Goal: Task Accomplishment & Management: Use online tool/utility

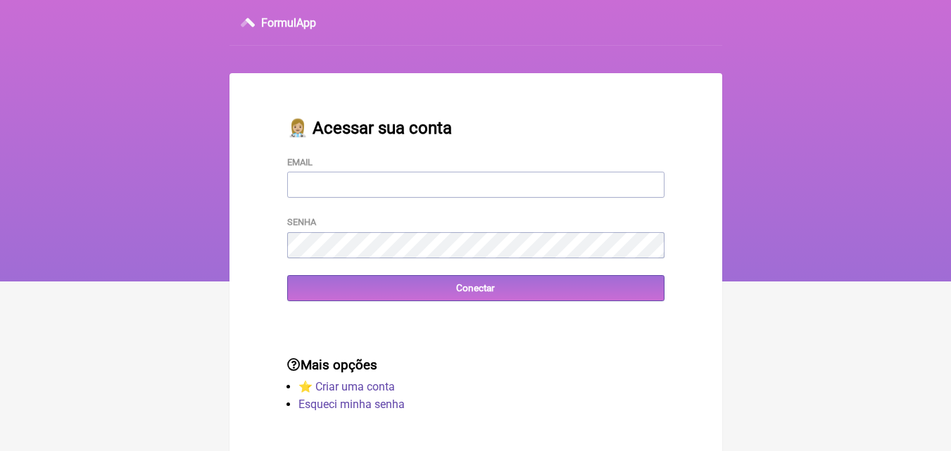
click at [433, 182] on input "Email" at bounding box center [475, 185] width 377 height 26
type input "[EMAIL_ADDRESS][DOMAIN_NAME]"
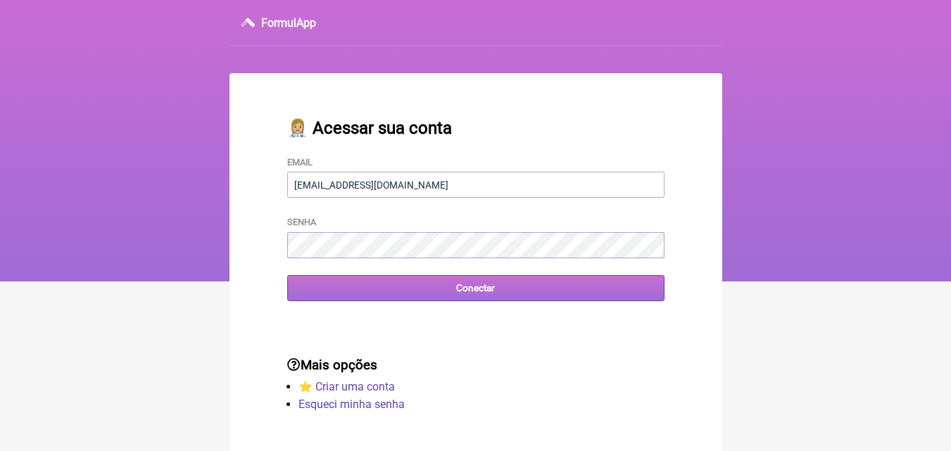
click at [475, 295] on input "Conectar" at bounding box center [475, 288] width 377 height 26
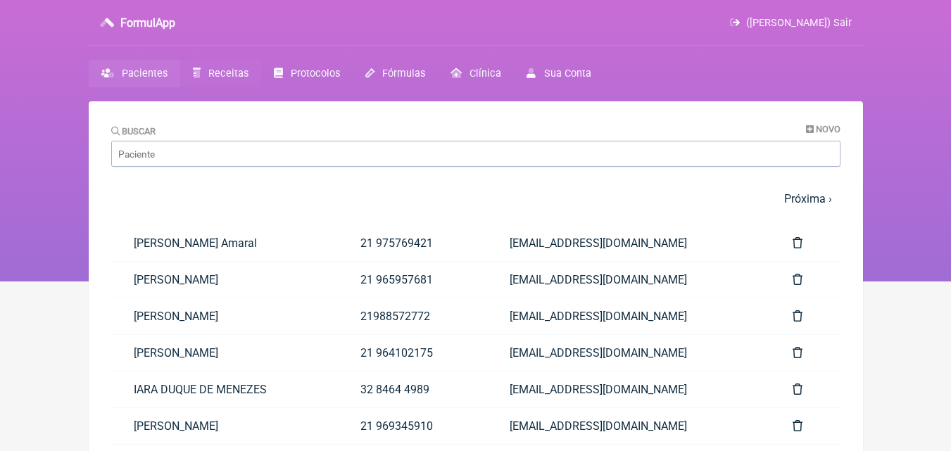
click at [228, 70] on span "Receitas" at bounding box center [228, 74] width 40 height 12
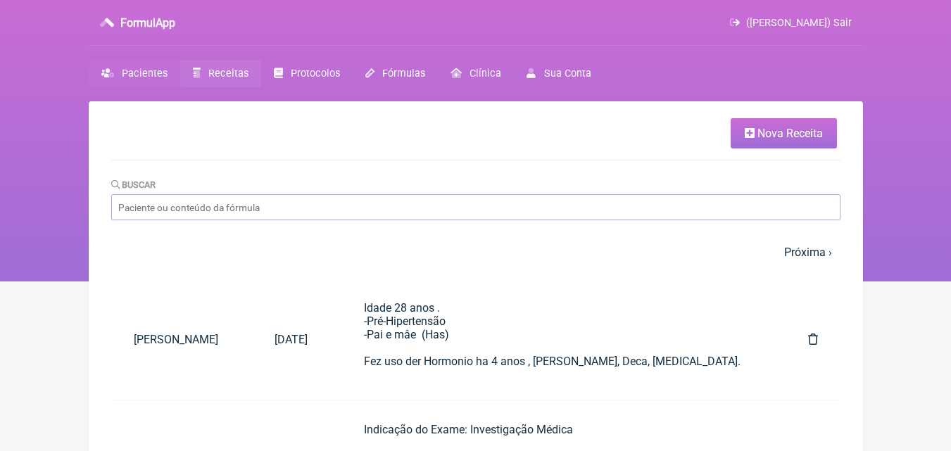
click at [146, 68] on span "Pacientes" at bounding box center [145, 74] width 46 height 12
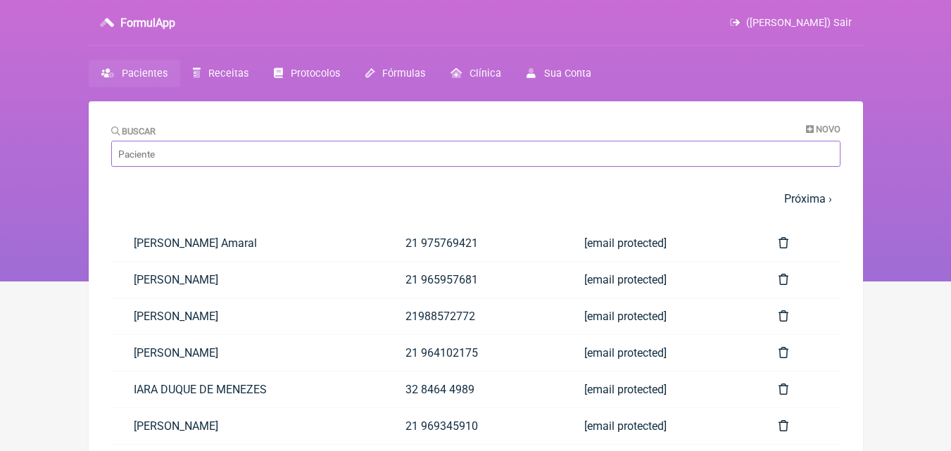
click at [198, 160] on input "Buscar" at bounding box center [475, 154] width 729 height 26
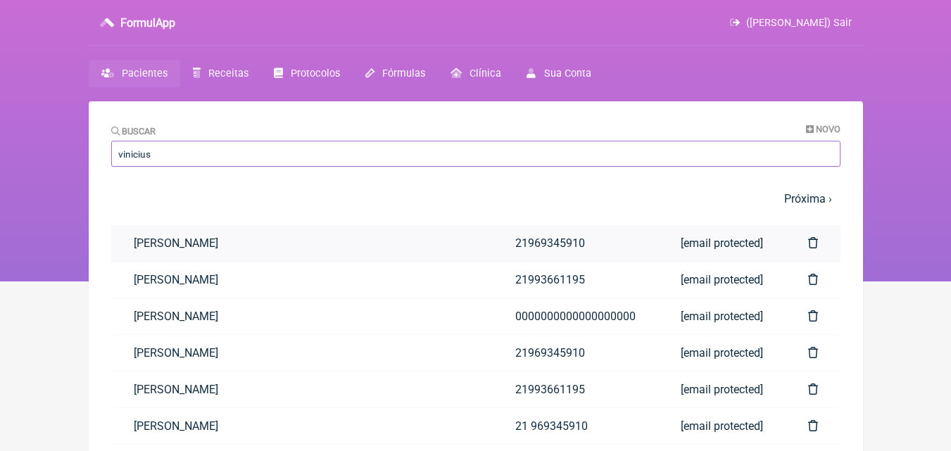
type input "vinicius"
click at [209, 241] on link "Vinicius Vieira Paschoal" at bounding box center [301, 243] width 381 height 36
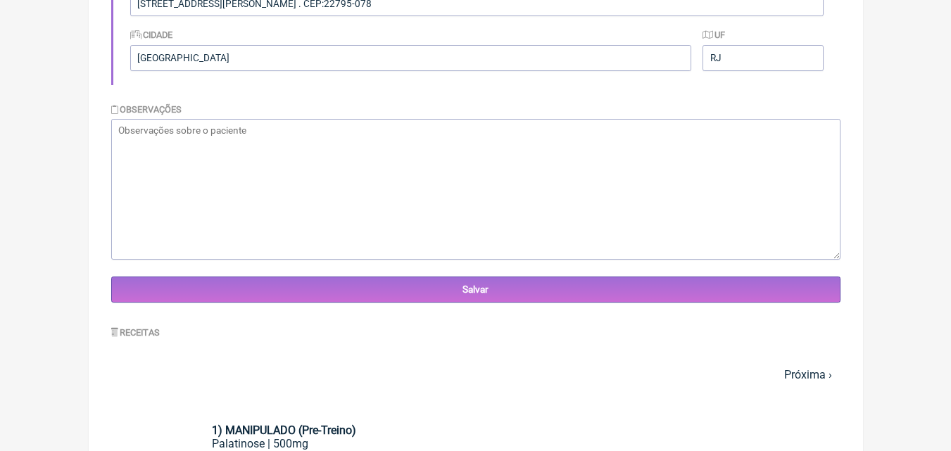
scroll to position [788, 0]
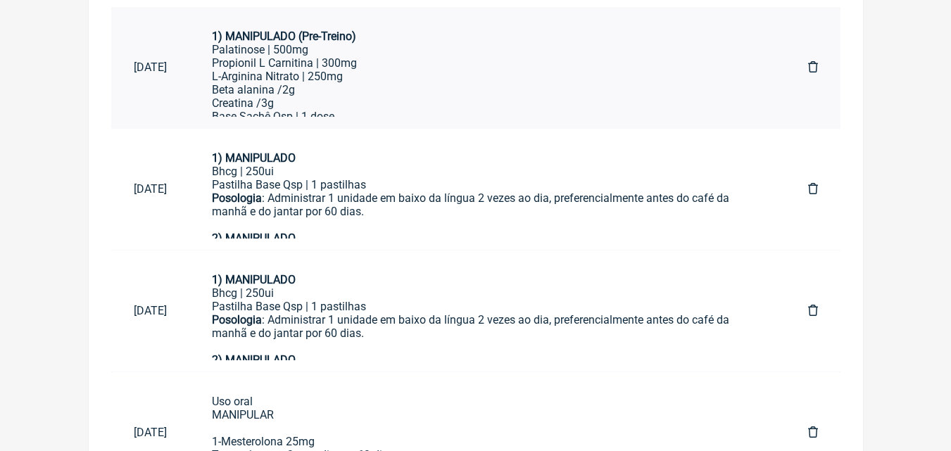
click at [398, 84] on div "L-Arginina Nitrato | 250mg Beta alanina /2g Creatina /3g" at bounding box center [487, 90] width 551 height 40
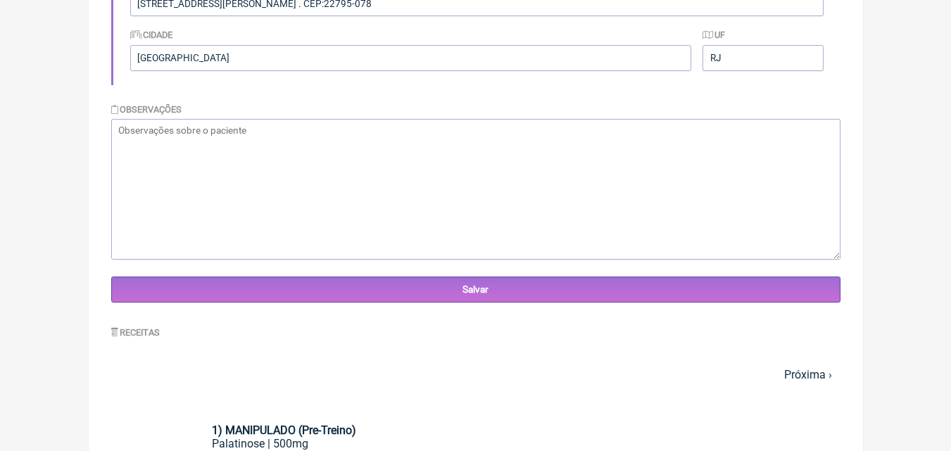
scroll to position [0, 0]
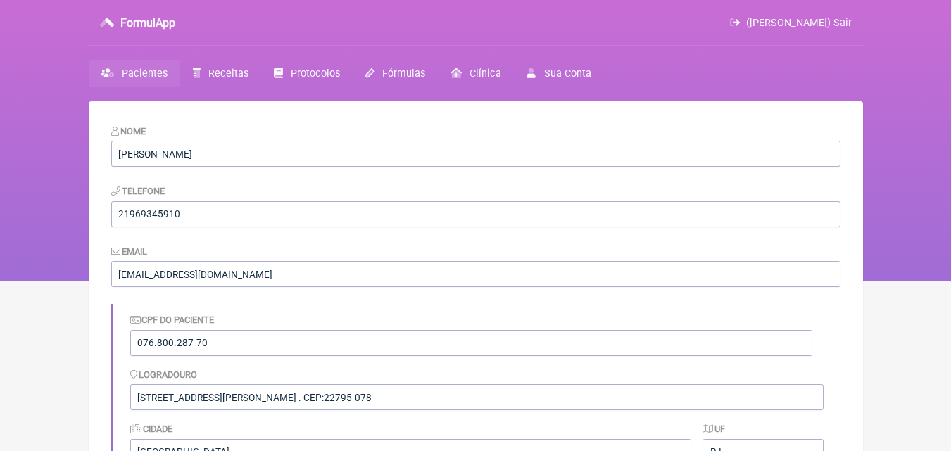
click at [143, 73] on span "Pacientes" at bounding box center [145, 74] width 46 height 12
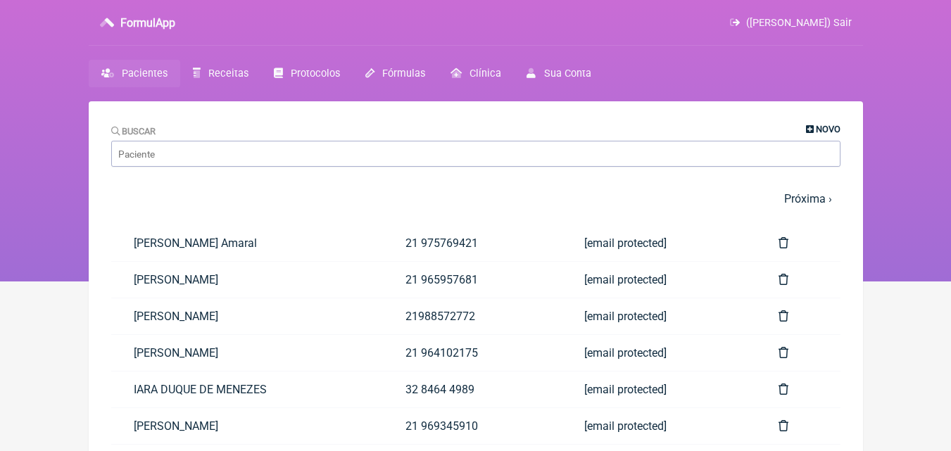
click at [816, 127] on span "Novo" at bounding box center [828, 129] width 25 height 11
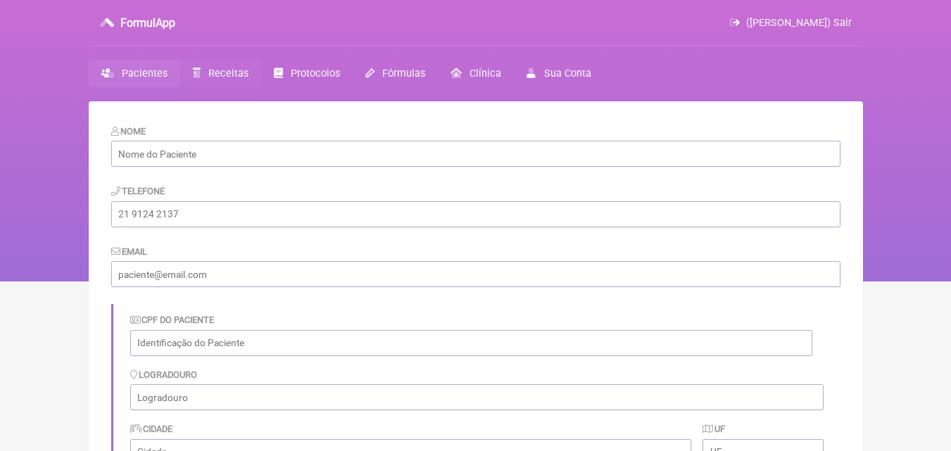
click at [227, 72] on span "Receitas" at bounding box center [228, 74] width 40 height 12
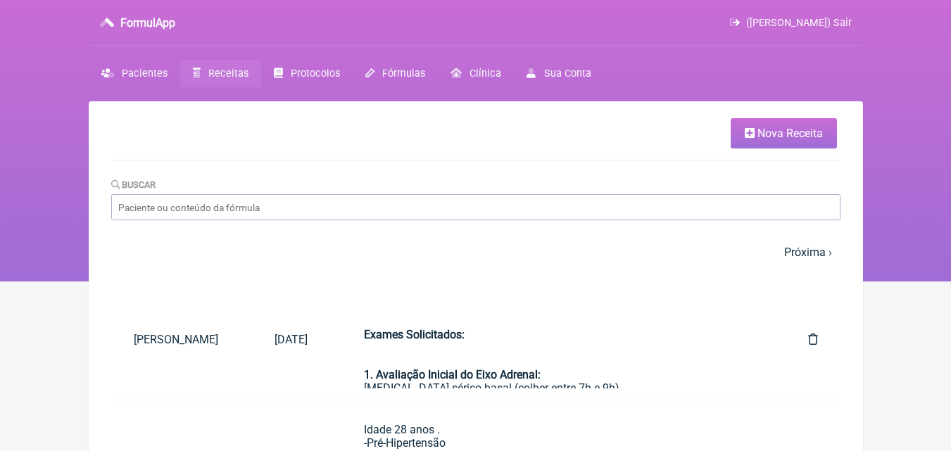
click at [790, 132] on span "Nova Receita" at bounding box center [789, 133] width 65 height 13
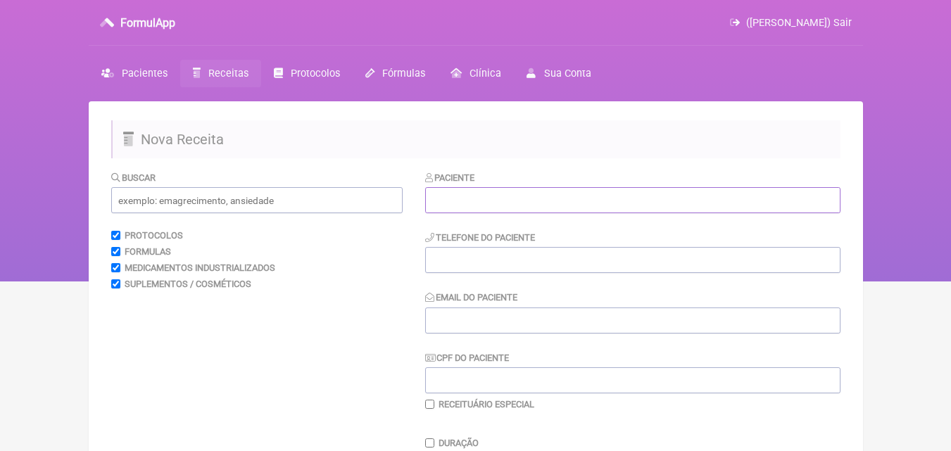
click at [446, 197] on input "text" at bounding box center [632, 200] width 415 height 26
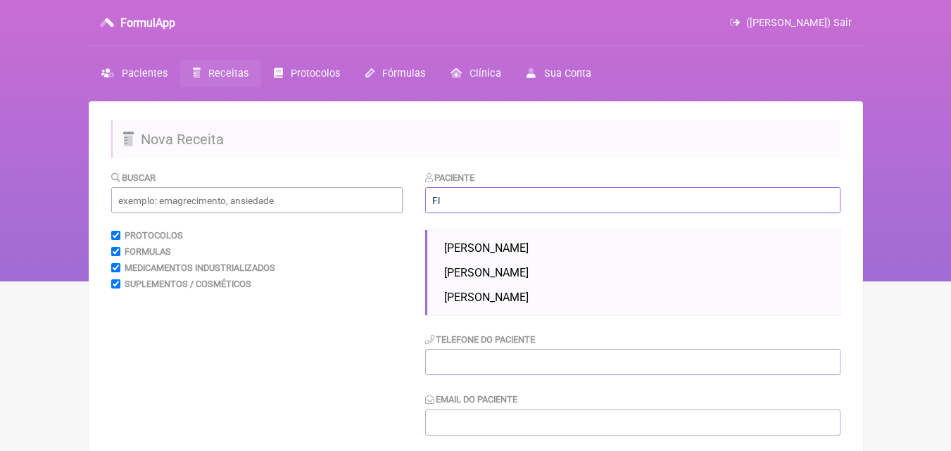
type input "F"
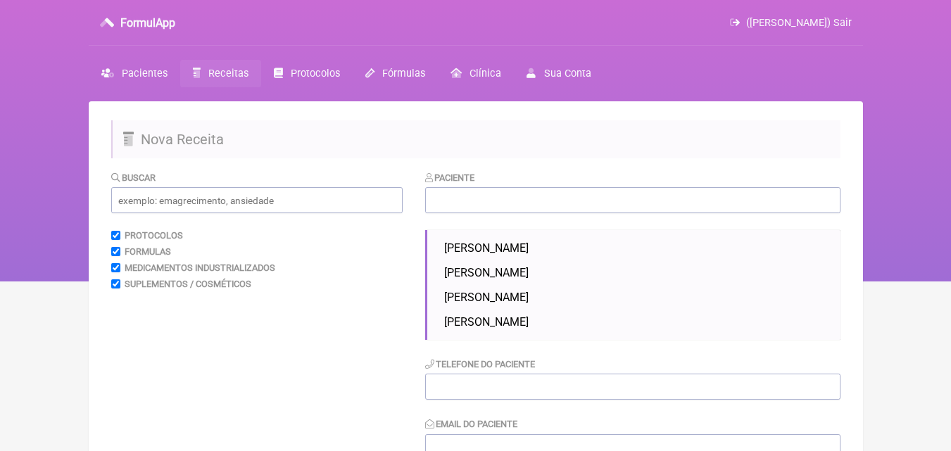
click at [431, 199] on input "text" at bounding box center [632, 200] width 415 height 26
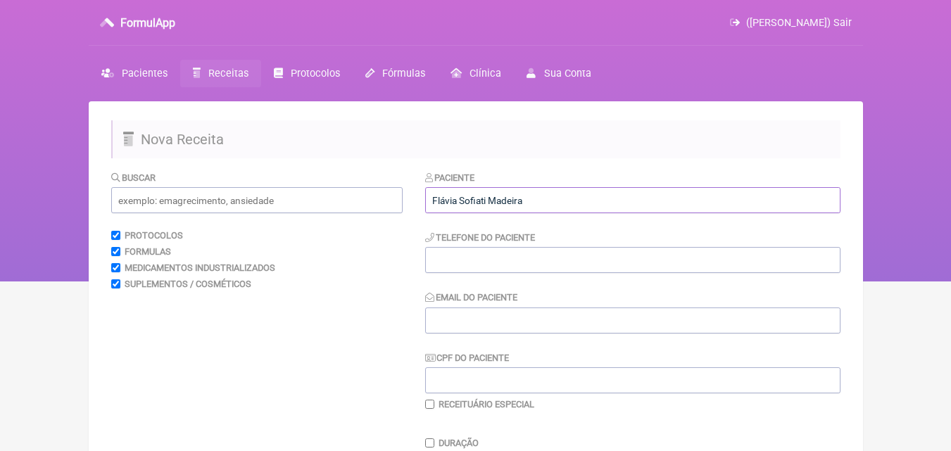
type input "Flávia Sofiati Madeira"
click at [469, 260] on input "tel" at bounding box center [632, 260] width 415 height 26
type input "28 999866416"
click at [476, 319] on input "Email do Paciente" at bounding box center [632, 320] width 415 height 26
type input "v"
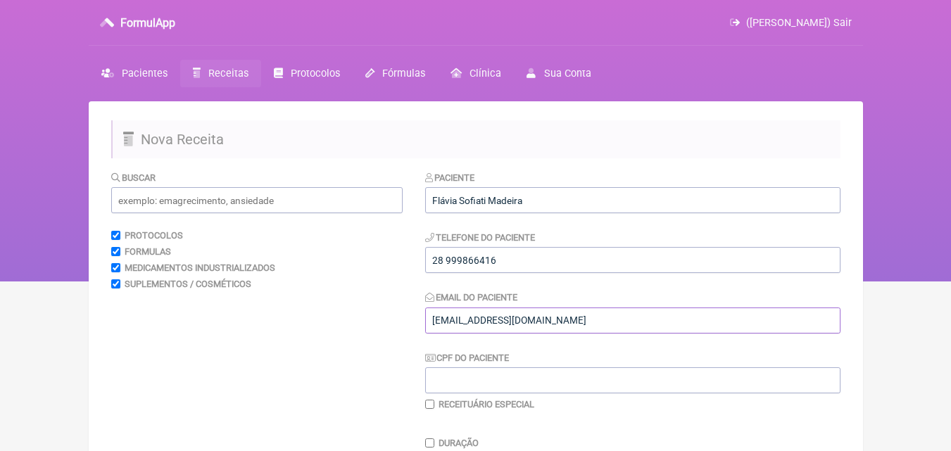
type input "[EMAIL_ADDRESS][DOMAIN_NAME]"
click at [478, 385] on input "CPF do Paciente" at bounding box center [632, 380] width 415 height 26
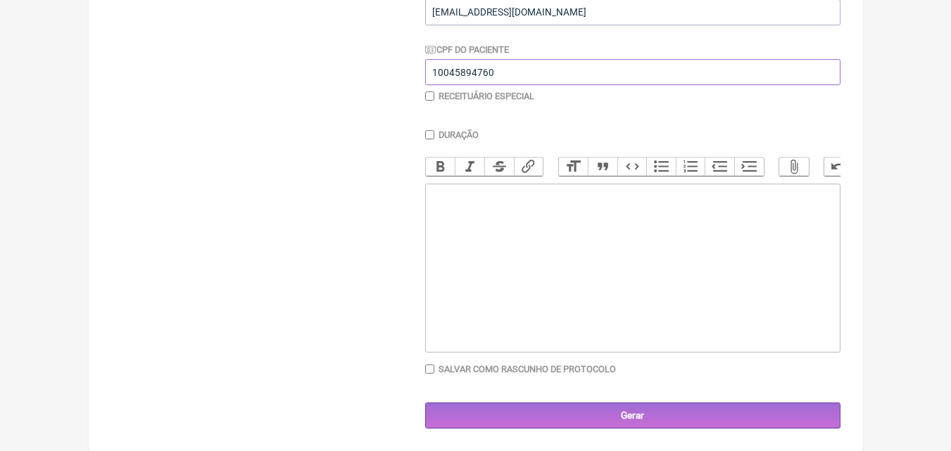
type input "10045894760"
click at [471, 212] on trix-editor at bounding box center [632, 268] width 415 height 169
type trix-editor "<div>Prontuario&nbsp;</div>"
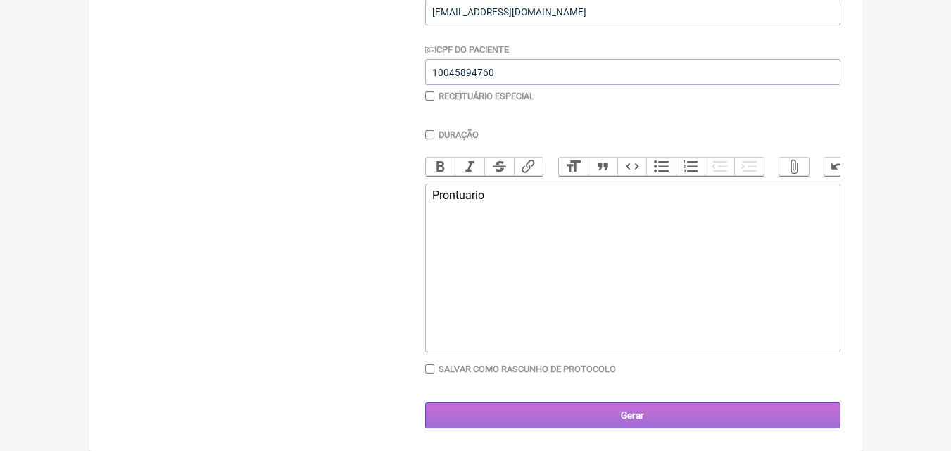
click at [637, 420] on input "Gerar" at bounding box center [632, 415] width 415 height 26
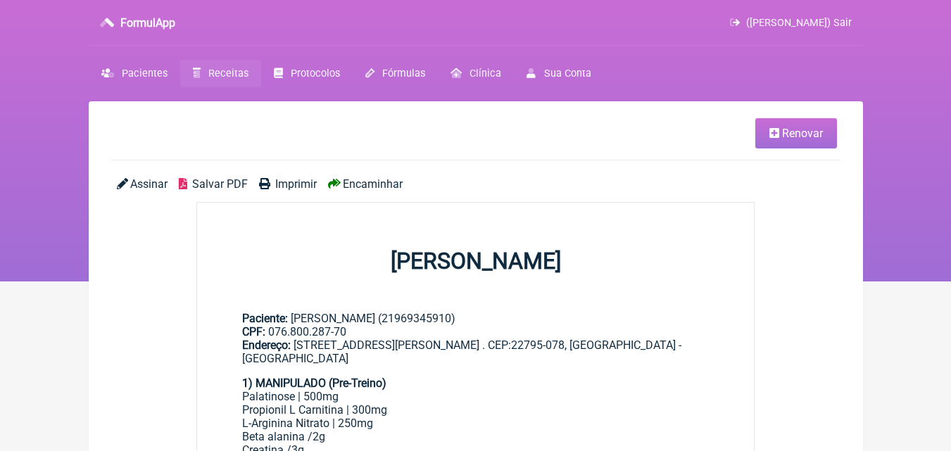
click at [811, 132] on span "Renovar" at bounding box center [802, 133] width 41 height 13
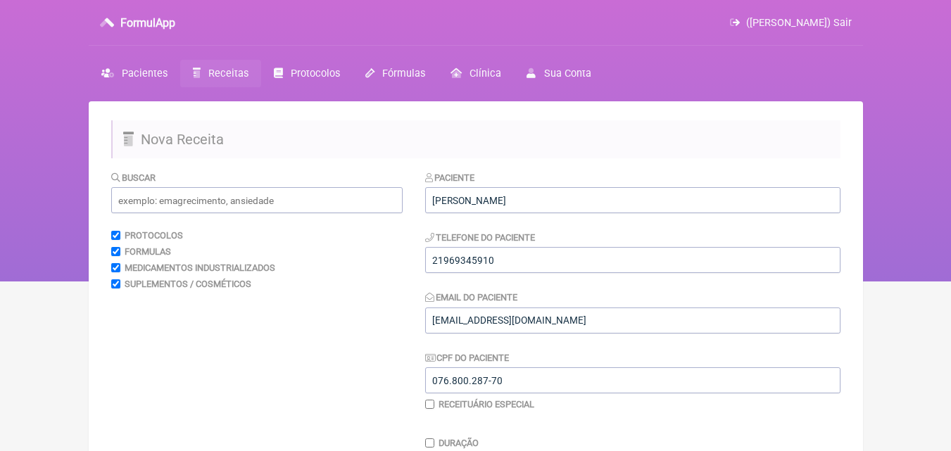
scroll to position [394, 0]
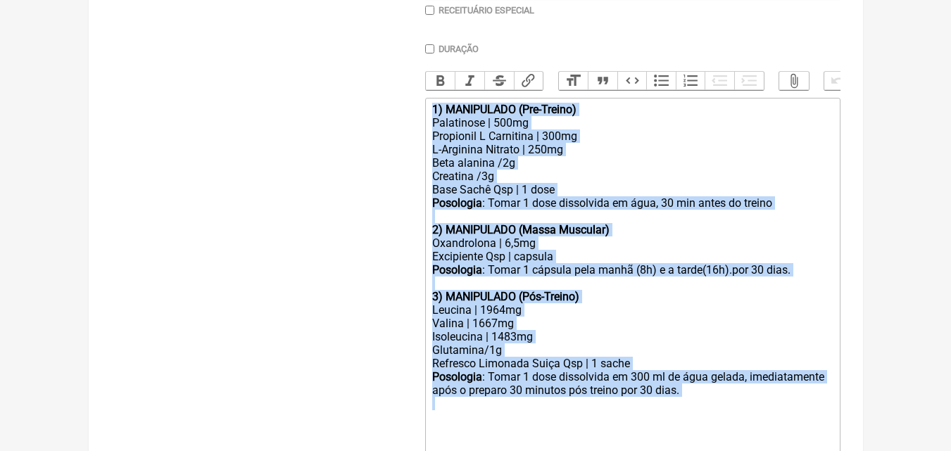
drag, startPoint x: 435, startPoint y: 121, endPoint x: 713, endPoint y: 422, distance: 409.8
click at [713, 422] on trix-editor "1) MANIPULADO (Pre-Treino) Palatinose | 500mg Propionil L Carnitina | 300mg L-A…" at bounding box center [632, 384] width 415 height 572
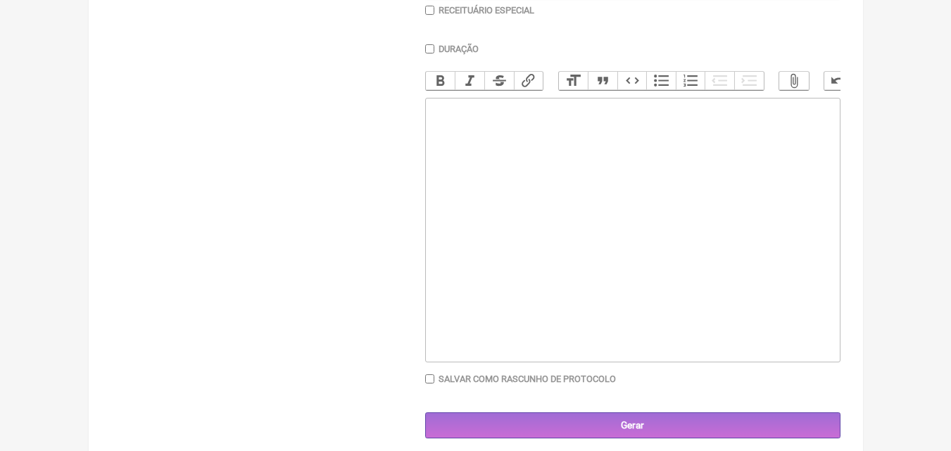
click at [462, 129] on div at bounding box center [632, 122] width 400 height 13
paste trix-editor "<div><br></div><div><strong><br>Exames Solicitados:<br></strong><br></div><div>…"
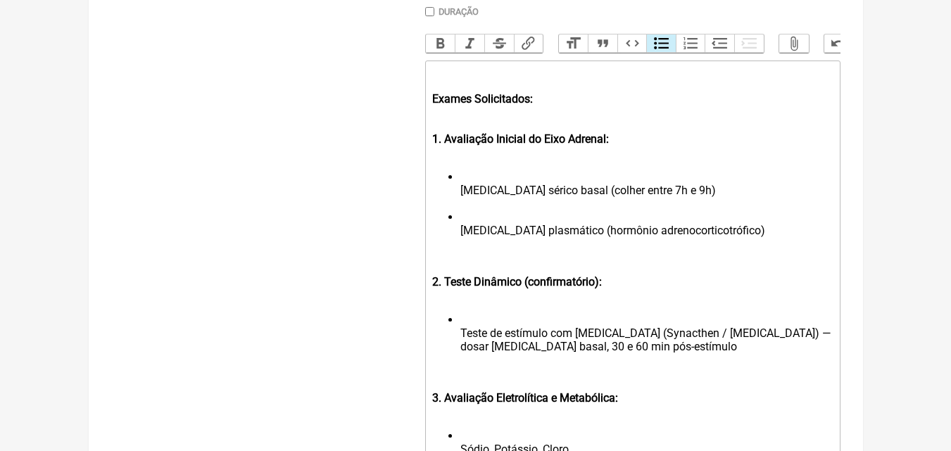
scroll to position [431, 0]
click at [459, 198] on ul "Cortisol sérico basal (colher entre 7h e 9h) ACTH plasmático (hormônio adrenoco…" at bounding box center [632, 211] width 400 height 80
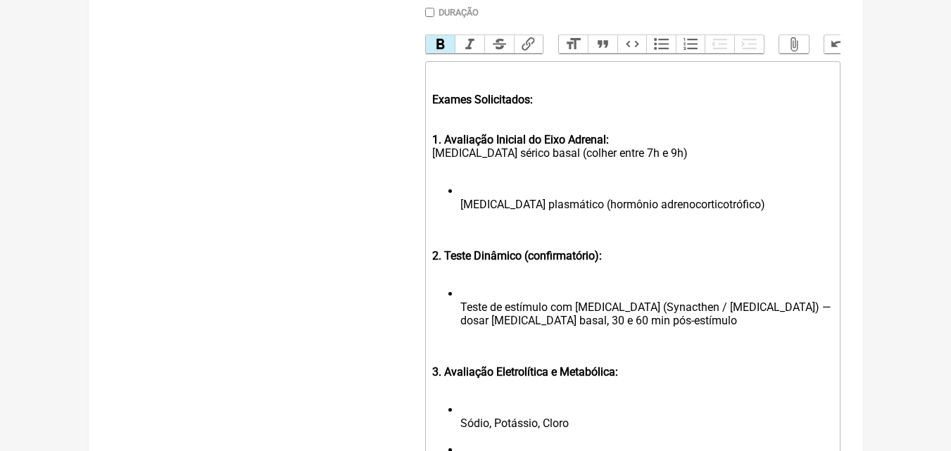
click at [458, 211] on ul "ACTH plasmático (hormônio adrenocorticotrófico)" at bounding box center [632, 204] width 400 height 40
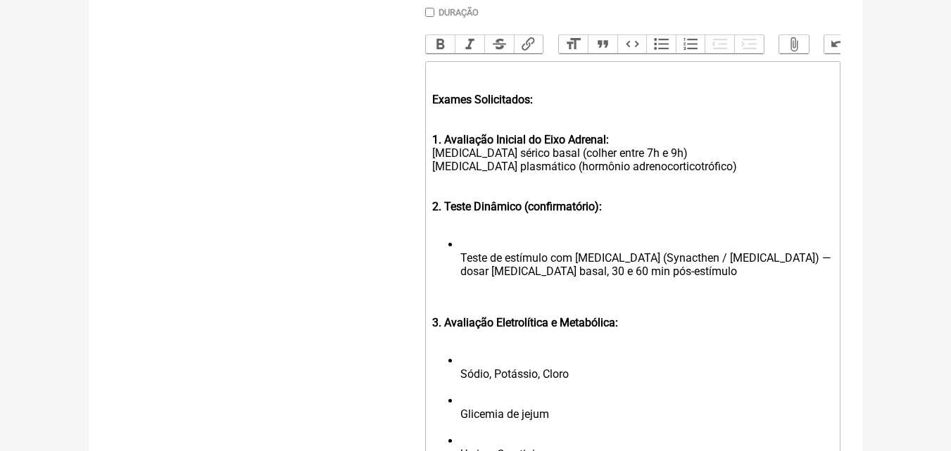
click at [459, 265] on ul "Teste de estímulo com ACTH (Synacthen / Cosyntropin) — dosar cortisol basal, 30…" at bounding box center [632, 264] width 400 height 53
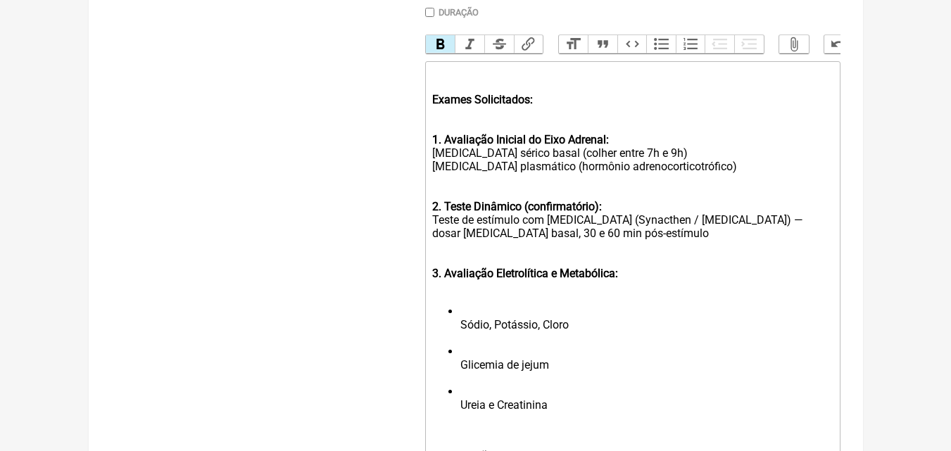
click at [460, 330] on li "Sódio, Potássio, Cloro" at bounding box center [646, 325] width 372 height 40
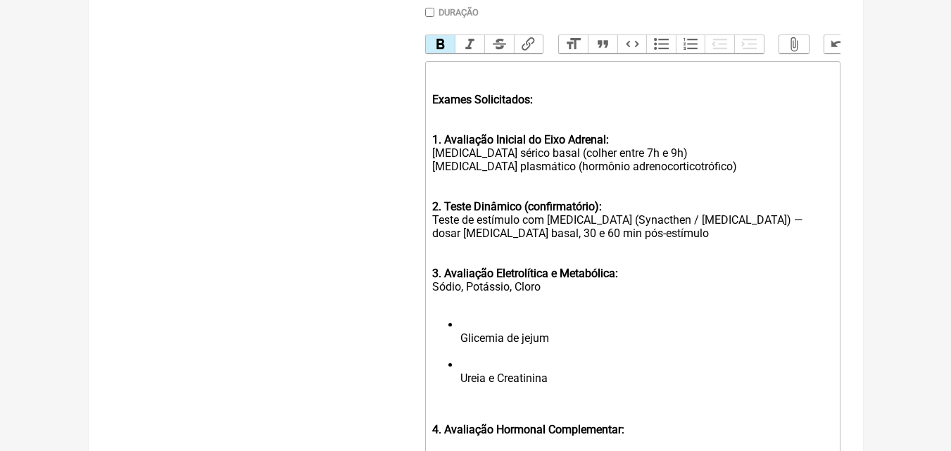
click at [459, 348] on ul "Glicemia de jejum Ureia e Creatinina" at bounding box center [632, 358] width 400 height 80
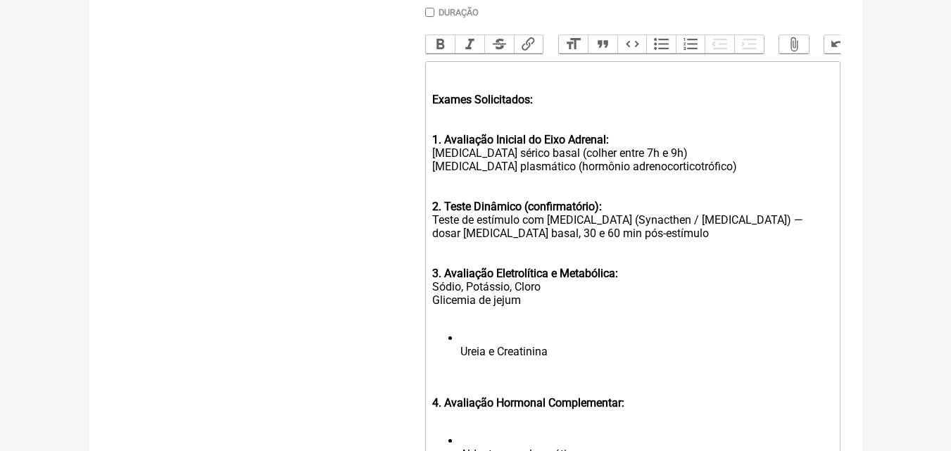
click at [459, 367] on ul "Ureia e Creatinina" at bounding box center [632, 351] width 400 height 40
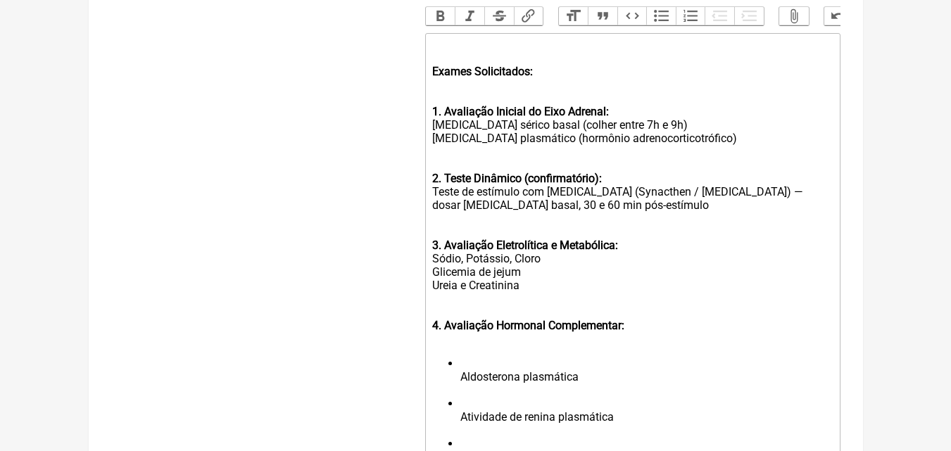
scroll to position [572, 0]
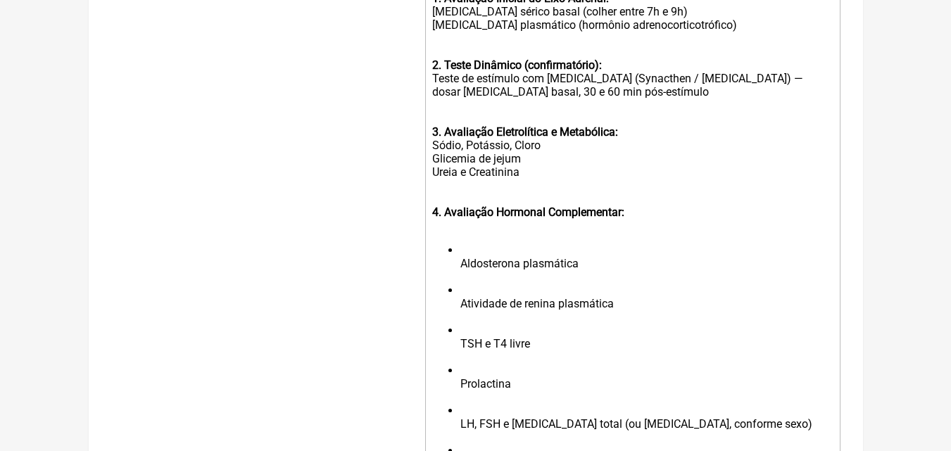
click at [459, 277] on ul "Aldosterona plasmática Atividade de renina plasmática TSH e T4 livre Prolactina…" at bounding box center [632, 363] width 400 height 241
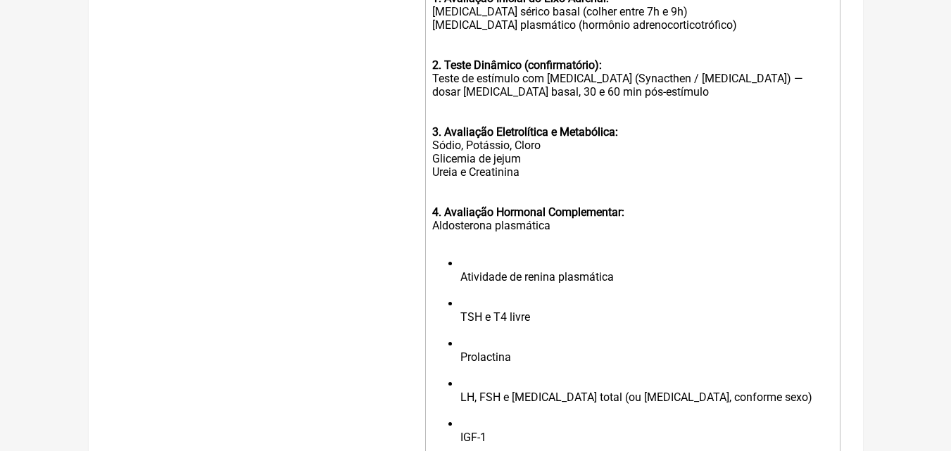
click at [459, 285] on ul "Atividade de renina plasmática TSH e T4 livre Prolactina LH, FSH e Testosterona…" at bounding box center [632, 357] width 400 height 201
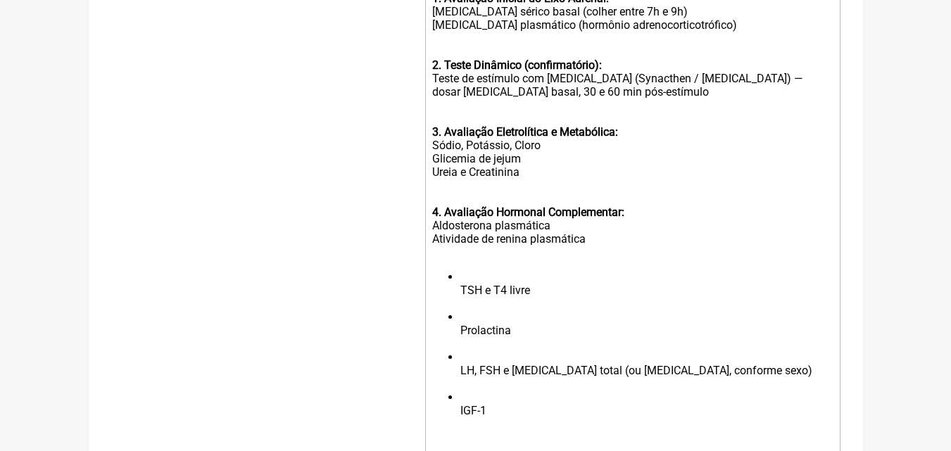
click at [462, 298] on li "TSH e T4 livre" at bounding box center [646, 290] width 372 height 40
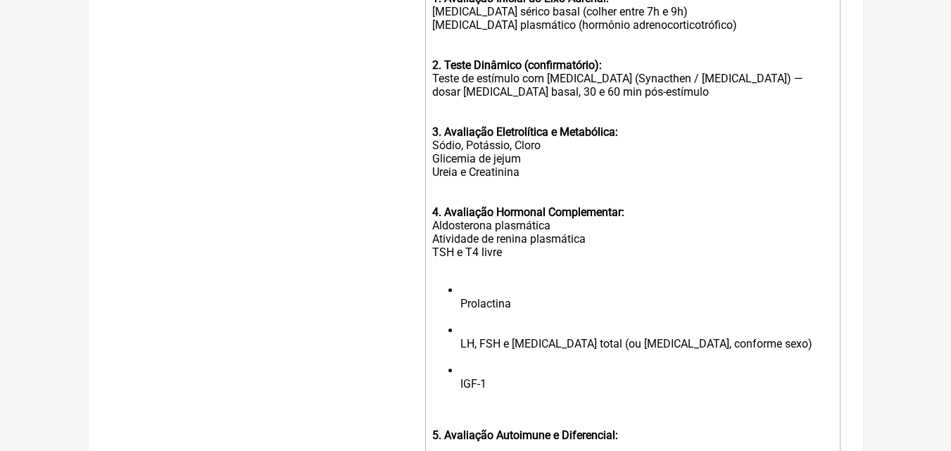
click at [462, 309] on li "Prolactina" at bounding box center [646, 304] width 372 height 40
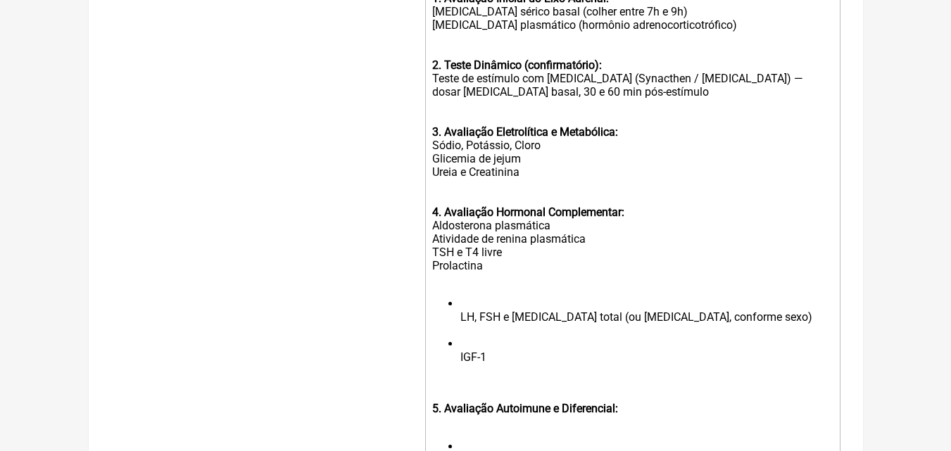
click at [457, 327] on ul "LH, FSH e Testosterona total (ou Estradiol, conforme sexo) IGF-1" at bounding box center [632, 337] width 400 height 80
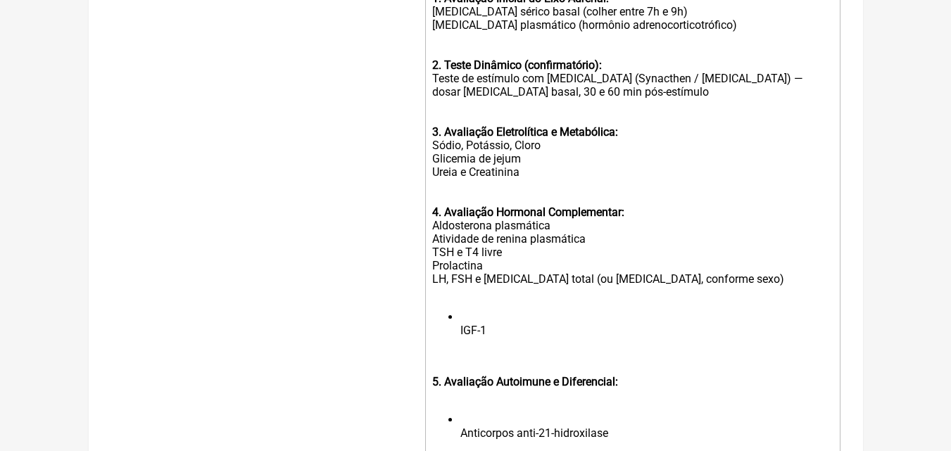
click at [597, 293] on div "4. Avaliação Hormonal Complementar: Aldosterona plasmática Atividade de renina …" at bounding box center [632, 245] width 400 height 107
click at [711, 288] on div "4. Avaliação Hormonal Complementar: Aldosterona plasmática Atividade de renina …" at bounding box center [632, 245] width 400 height 107
click at [580, 289] on div "4. Avaliação Hormonal Complementar: Aldosterona plasmática Atividade de renina …" at bounding box center [632, 245] width 400 height 107
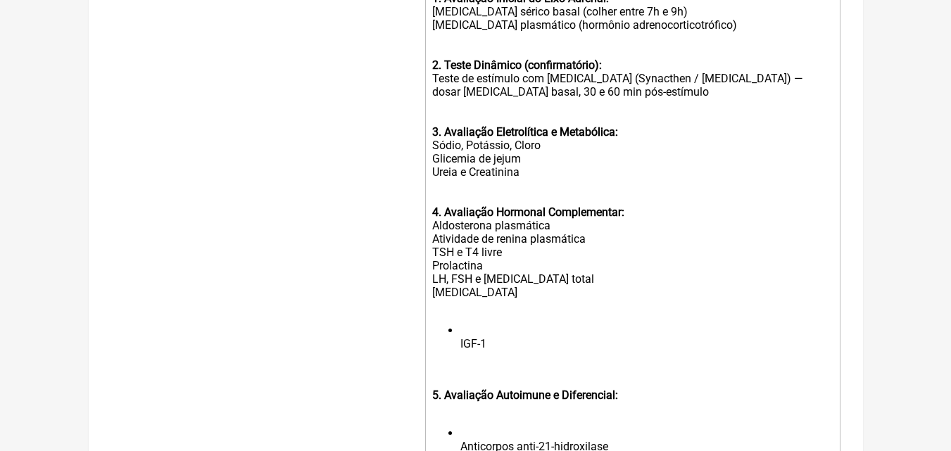
click at [486, 293] on div "4. Avaliação Hormonal Complementar: Aldosterona plasmática Atividade de renina …" at bounding box center [632, 252] width 400 height 120
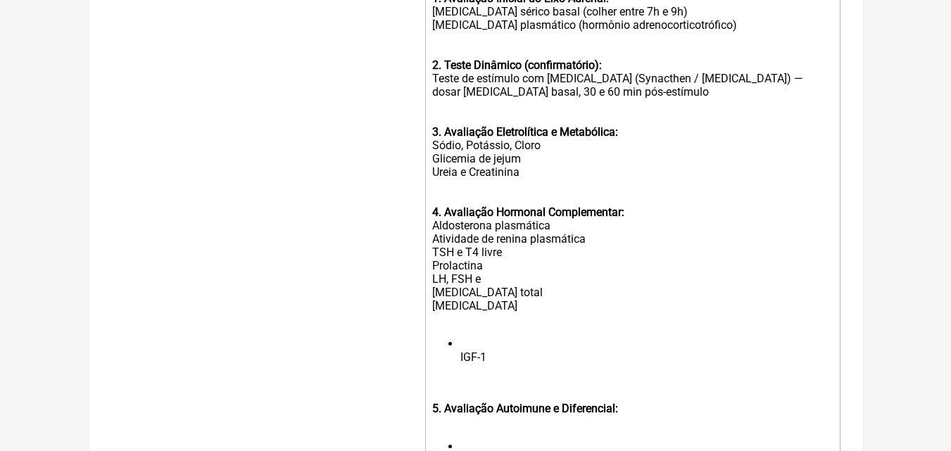
click at [483, 287] on div "4. Avaliação Hormonal Complementar: Aldosterona plasmática Atividade de renina …" at bounding box center [632, 259] width 400 height 134
click at [459, 367] on ul "IGF-1" at bounding box center [632, 357] width 400 height 40
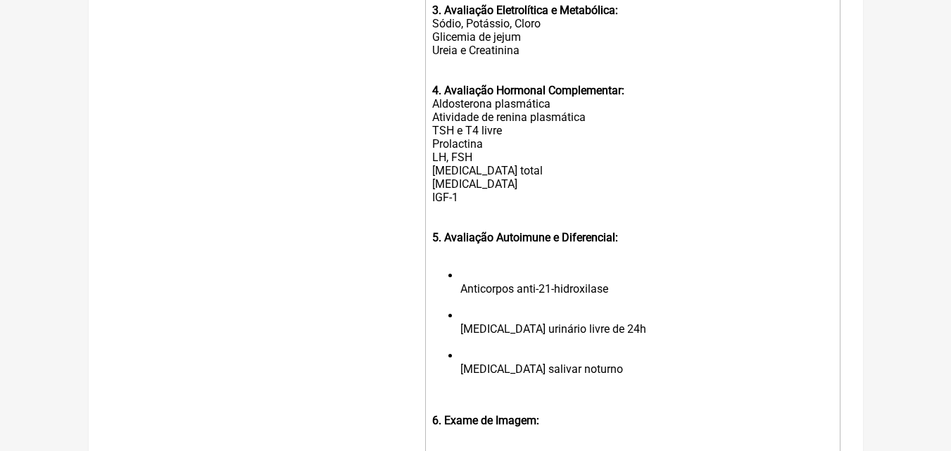
scroll to position [702, 0]
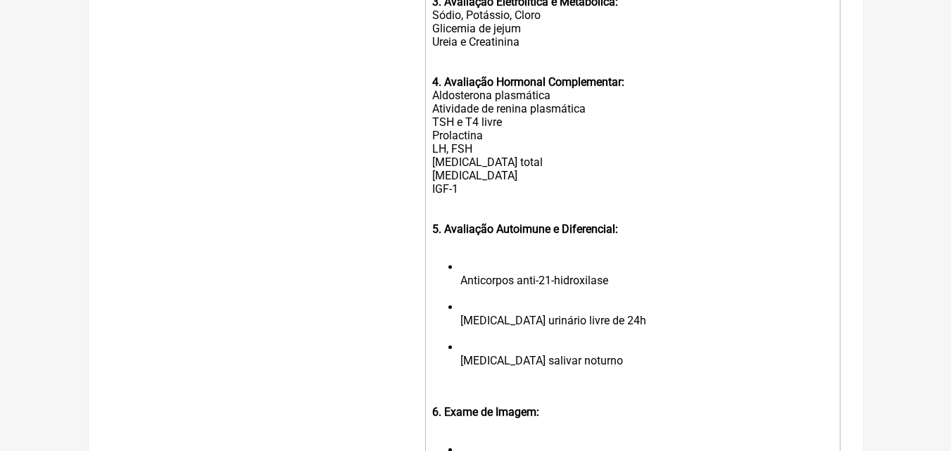
click at [457, 288] on ul "Anticorpos anti-21-hidroxilase Cortisol urinário livre de 24h Cortisol salivar …" at bounding box center [632, 320] width 400 height 120
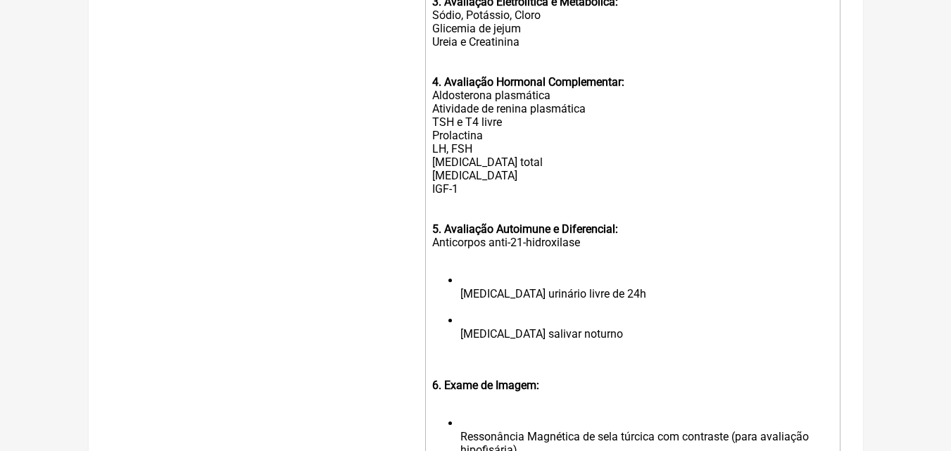
click at [459, 296] on ul "Cortisol urinário livre de 24h Cortisol salivar noturno" at bounding box center [632, 314] width 400 height 80
click at [460, 300] on li "Cortisol urinário livre de 24h" at bounding box center [646, 294] width 372 height 40
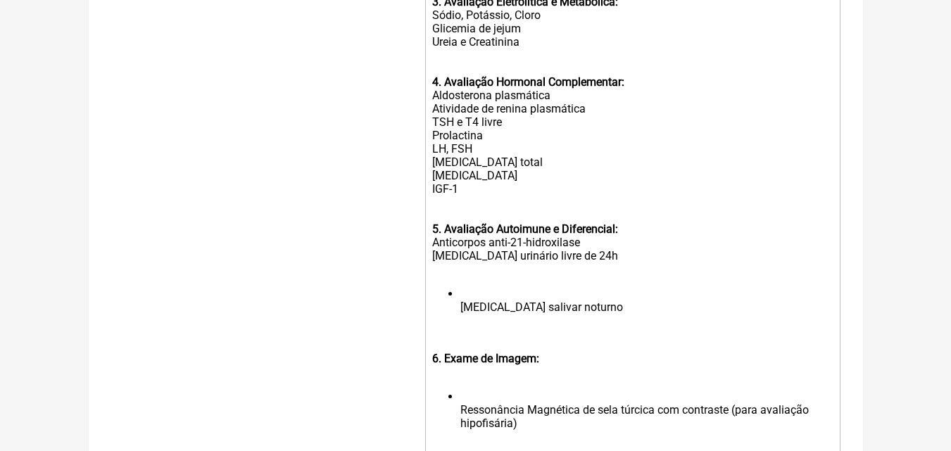
click at [459, 315] on ul "Cortisol salivar noturno" at bounding box center [632, 307] width 400 height 40
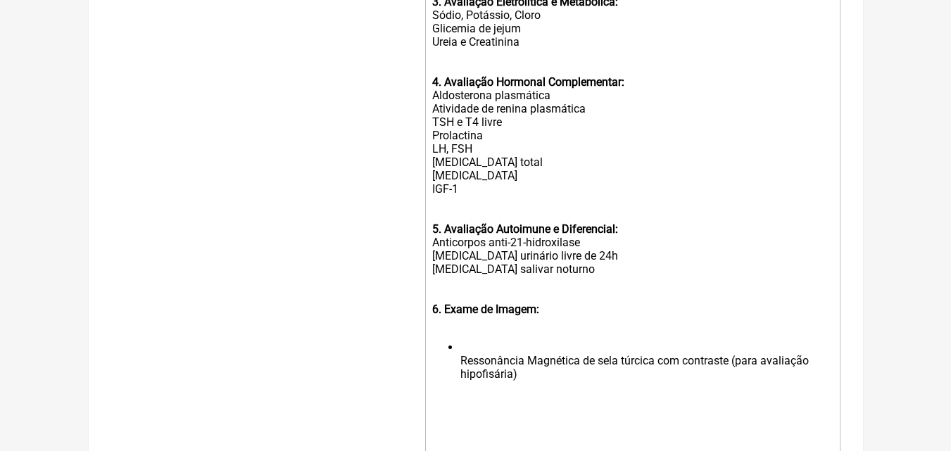
click at [457, 369] on ul "Ressonância Magnética de sela túrcica com contraste (para avaliação hipofisária)" at bounding box center [632, 367] width 400 height 53
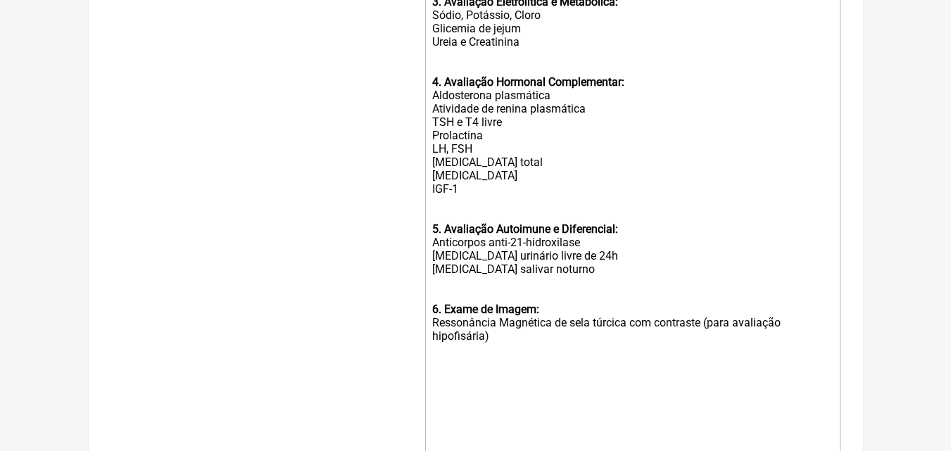
click at [702, 332] on div "6. Exame de Imagem: Ressonância Magnética de sela túrcica com contraste (para a…" at bounding box center [632, 322] width 400 height 67
type trix-editor "<div><br></div><div><strong><br>Exames Solicitados:<br></strong><br></div><div>…"
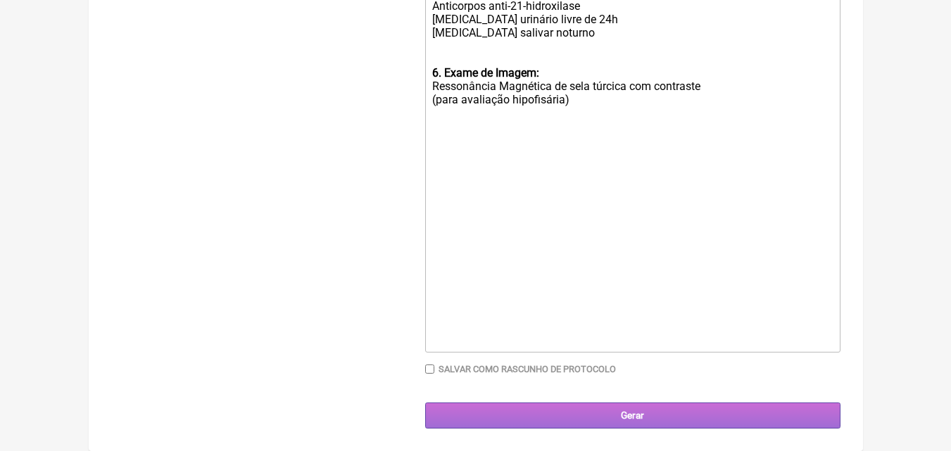
click at [629, 416] on input "Gerar" at bounding box center [632, 415] width 415 height 26
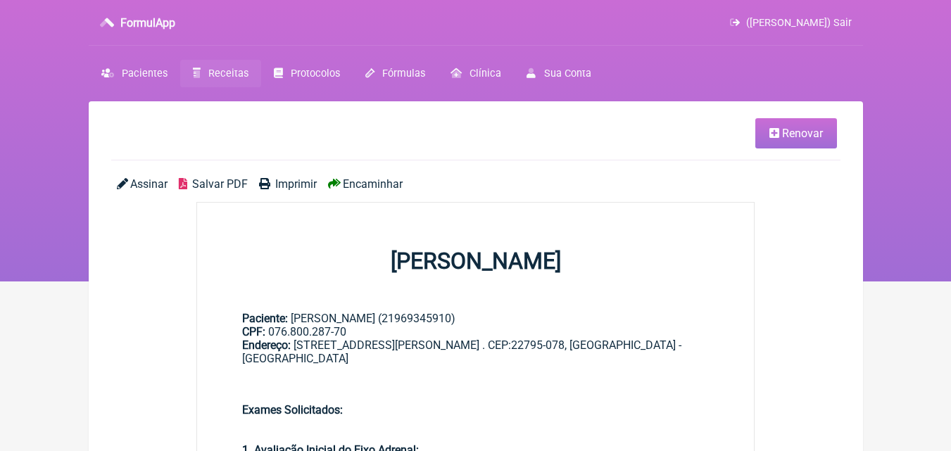
click at [295, 181] on span "Imprimir" at bounding box center [296, 183] width 42 height 13
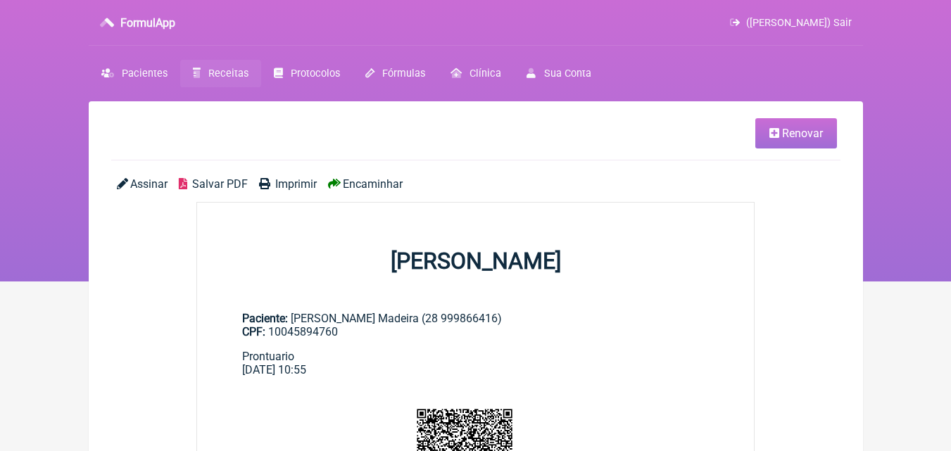
click at [786, 137] on span "Renovar" at bounding box center [802, 133] width 41 height 13
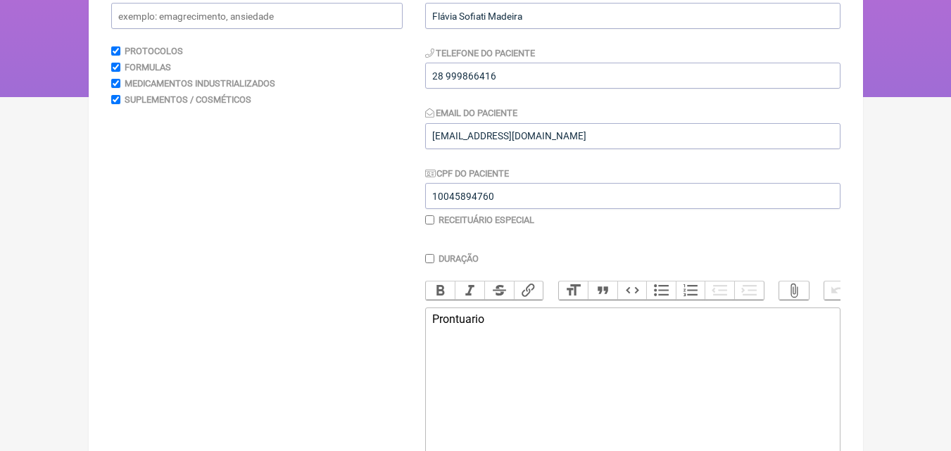
scroll to position [197, 0]
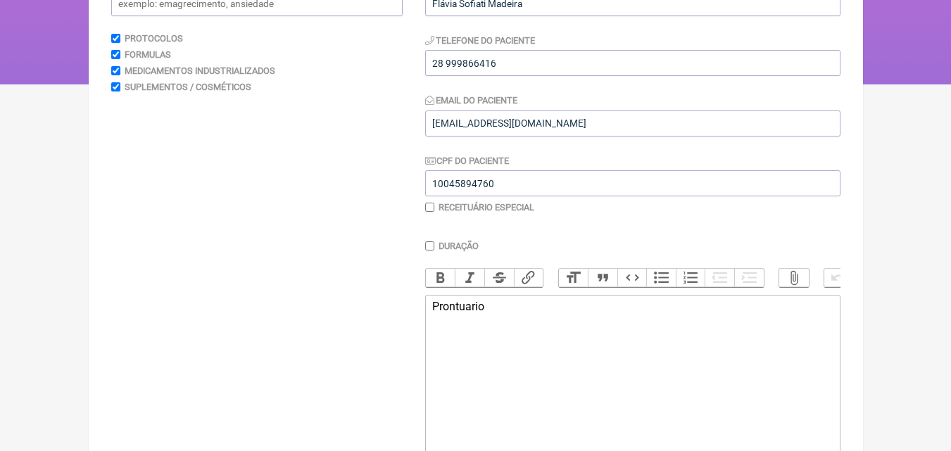
click at [493, 313] on div "Prontuario" at bounding box center [632, 306] width 400 height 13
type trix-editor "<div>P</div>"
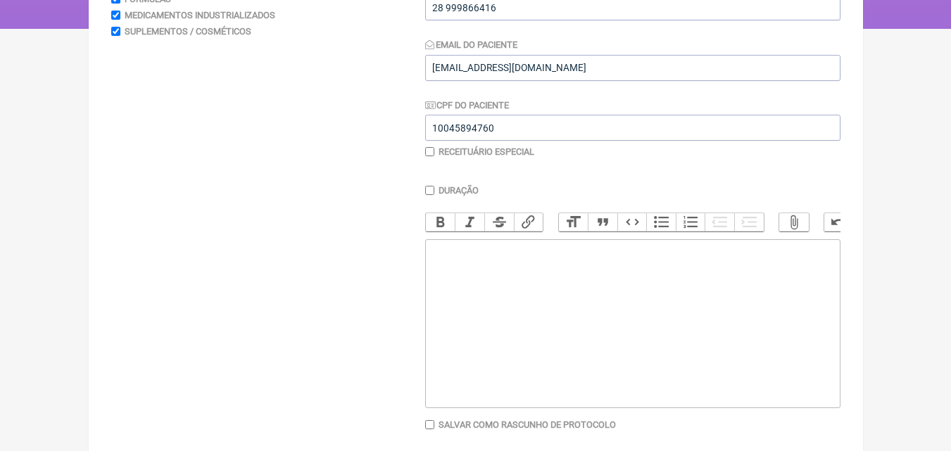
scroll to position [253, 0]
click at [446, 279] on trix-editor at bounding box center [632, 323] width 415 height 169
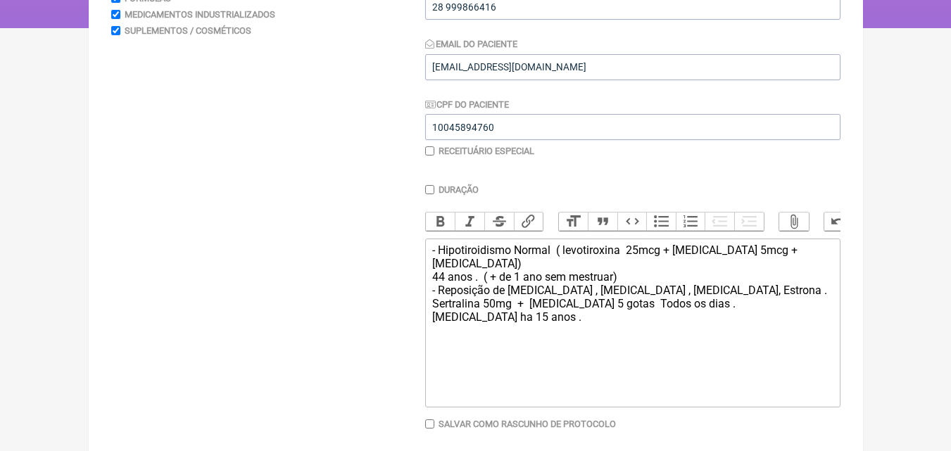
click at [514, 287] on div "- Hipotiroidismo Normal ( levotiroxina 25mcg + [MEDICAL_DATA] 5mcg + [MEDICAL_D…" at bounding box center [632, 283] width 400 height 80
click at [566, 315] on div "- Hipotiroidismo Normal ( levotiroxina 25mcg + [MEDICAL_DATA] 5mcg + [MEDICAL_D…" at bounding box center [632, 283] width 400 height 80
type trix-editor "<div>- Hipotiroidismo Normal&nbsp; ( levotiroxina&nbsp; 25mcg + [MEDICAL_DATA] …"
